Goal: Information Seeking & Learning: Learn about a topic

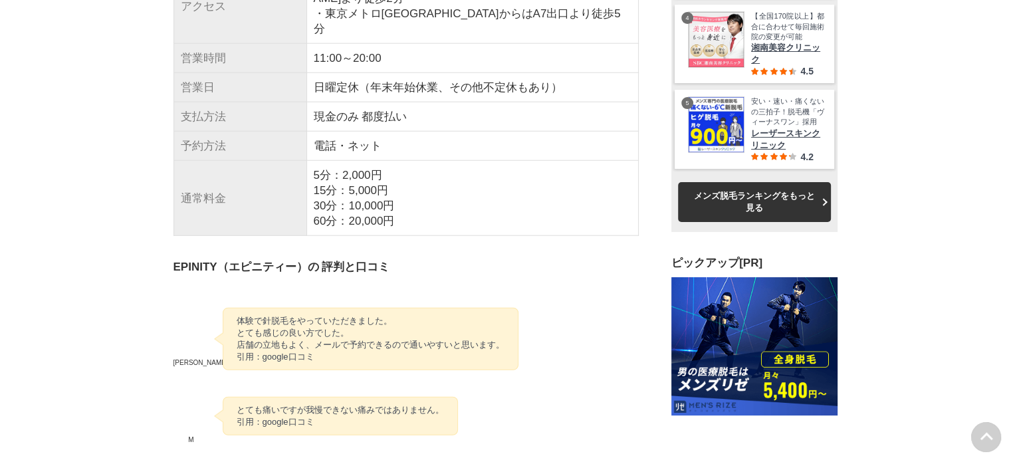
drag, startPoint x: 159, startPoint y: 250, endPoint x: 531, endPoint y: 300, distance: 375.5
drag, startPoint x: 577, startPoint y: 304, endPoint x: 144, endPoint y: 252, distance: 437.0
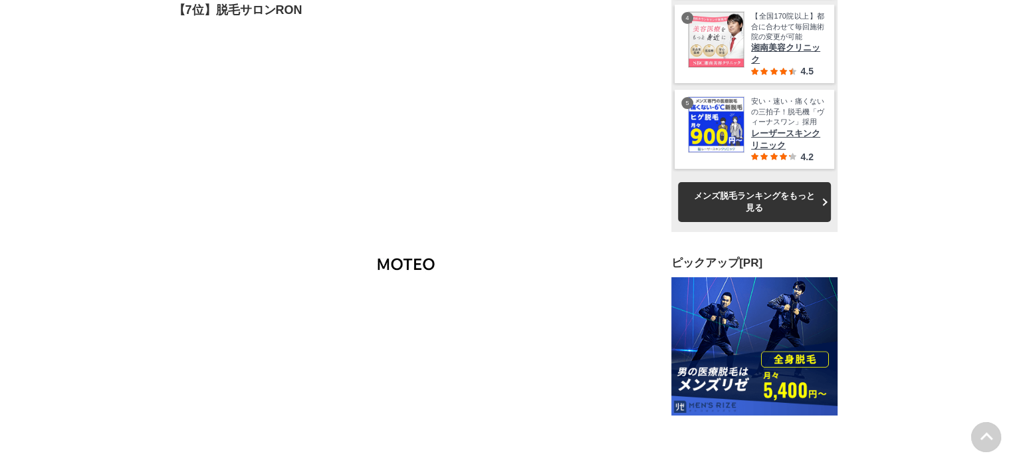
drag, startPoint x: 544, startPoint y: 252, endPoint x: 548, endPoint y: 306, distance: 54.7
click at [548, 304] on section "この記事を書いた人 [PERSON_NAME] [PERSON_NAME]師を11年したあと自身の薄毛にも悩み、AGAについて独学で勉強。医療系国家資格を保有…" at bounding box center [405, 324] width 465 height 18030
